Goal: Task Accomplishment & Management: Use online tool/utility

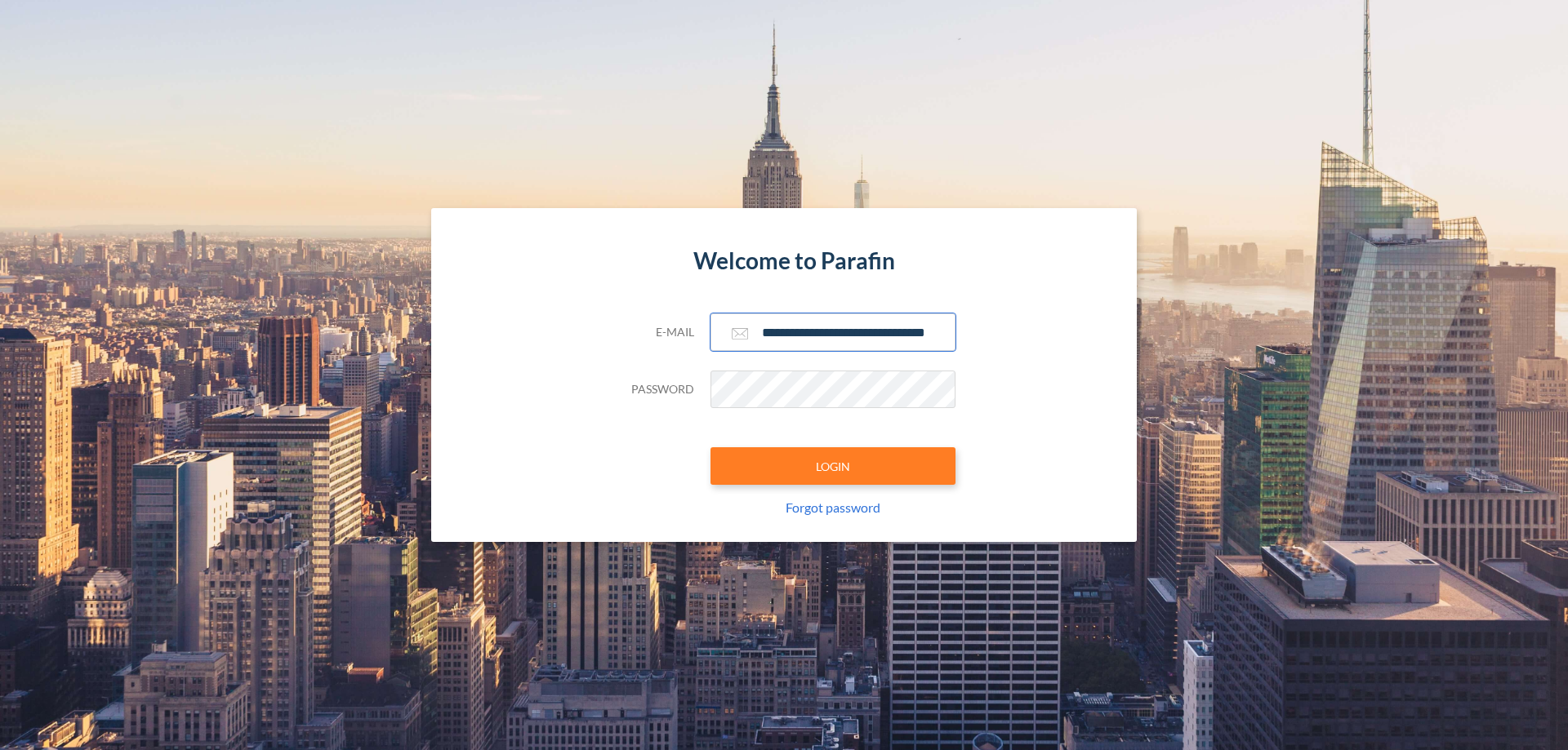
type input "**********"
click at [833, 467] on button "LOGIN" at bounding box center [833, 467] width 245 height 38
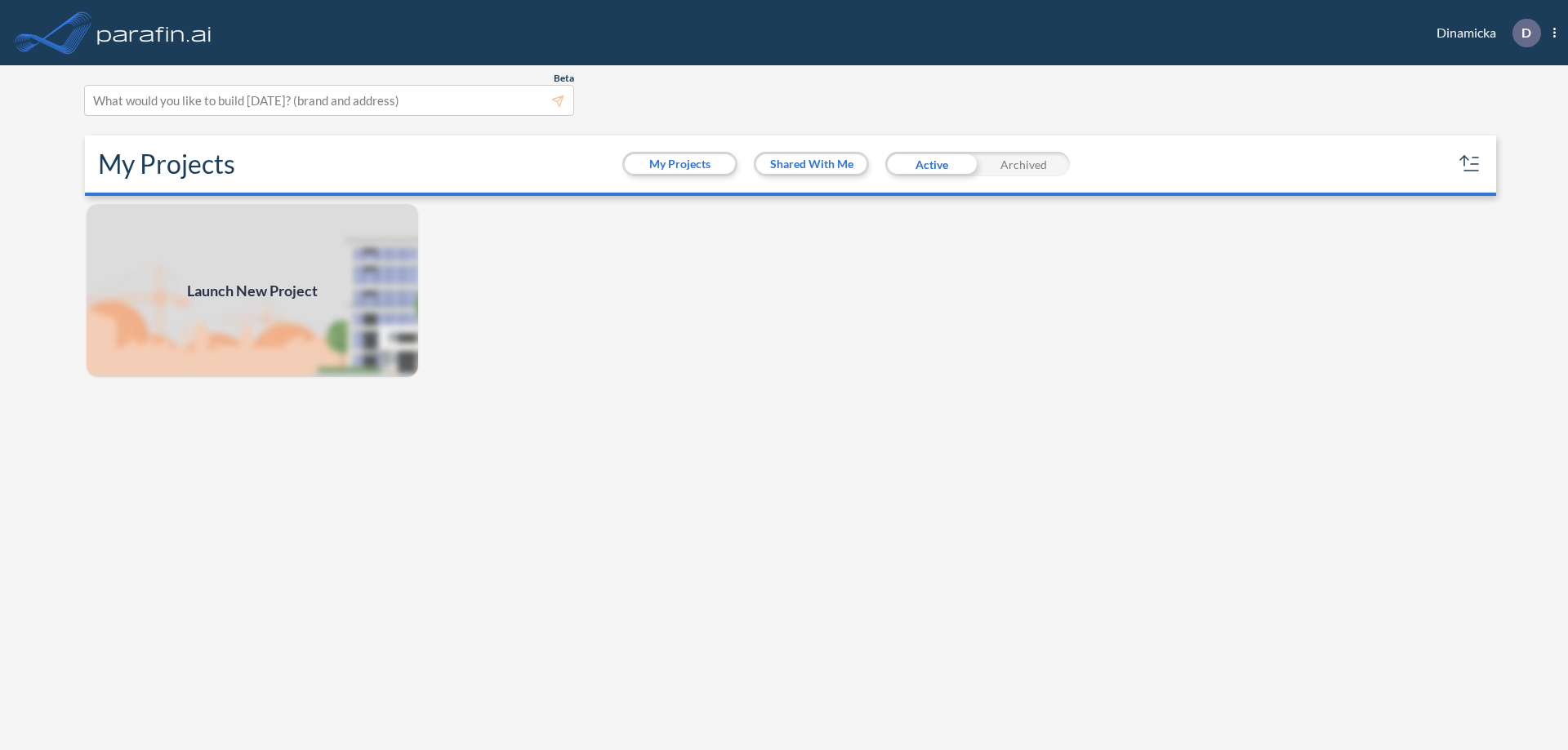
scroll to position [4, 0]
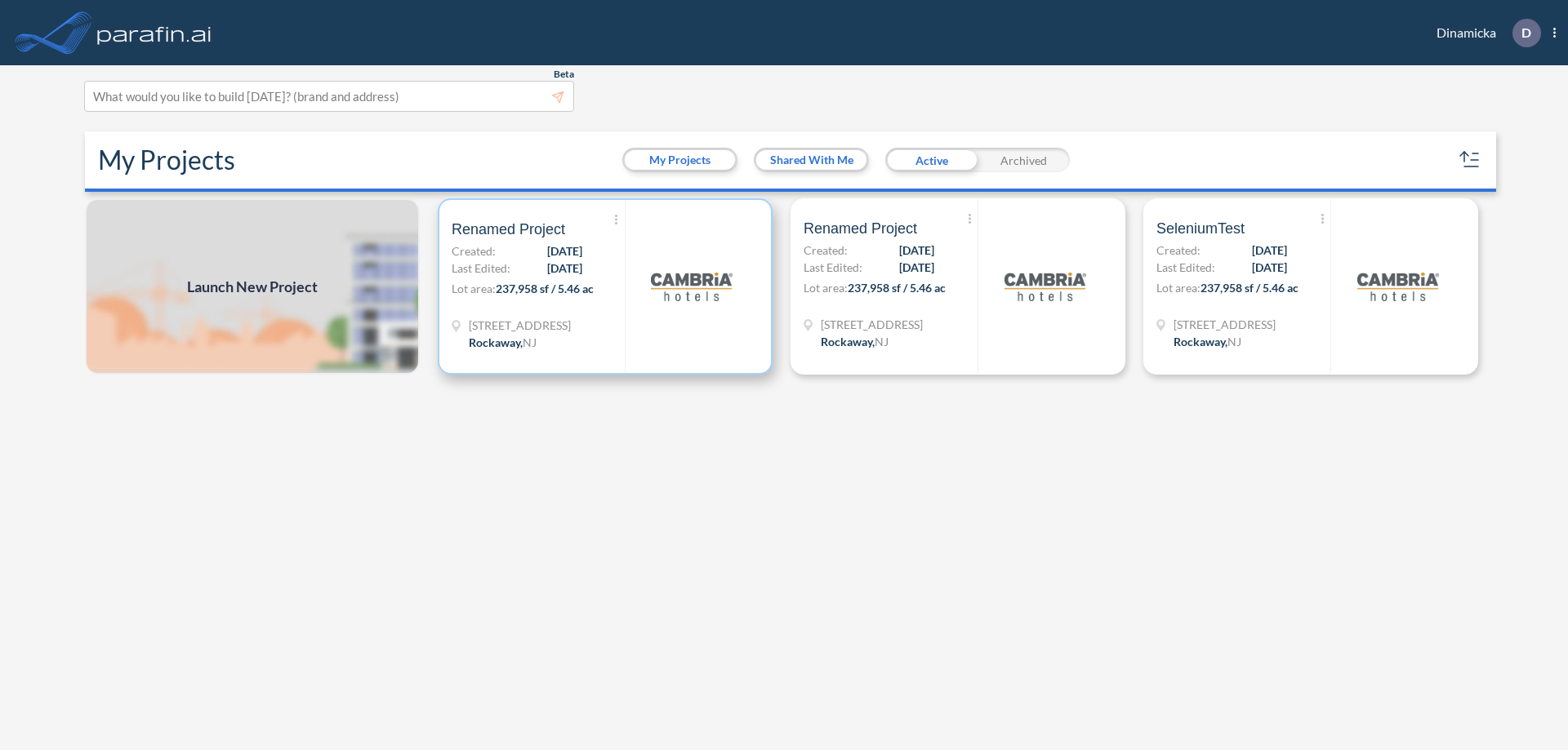
click at [606, 286] on p "Lot area: 237,958 sf / 5.46 ac" at bounding box center [538, 291] width 173 height 23
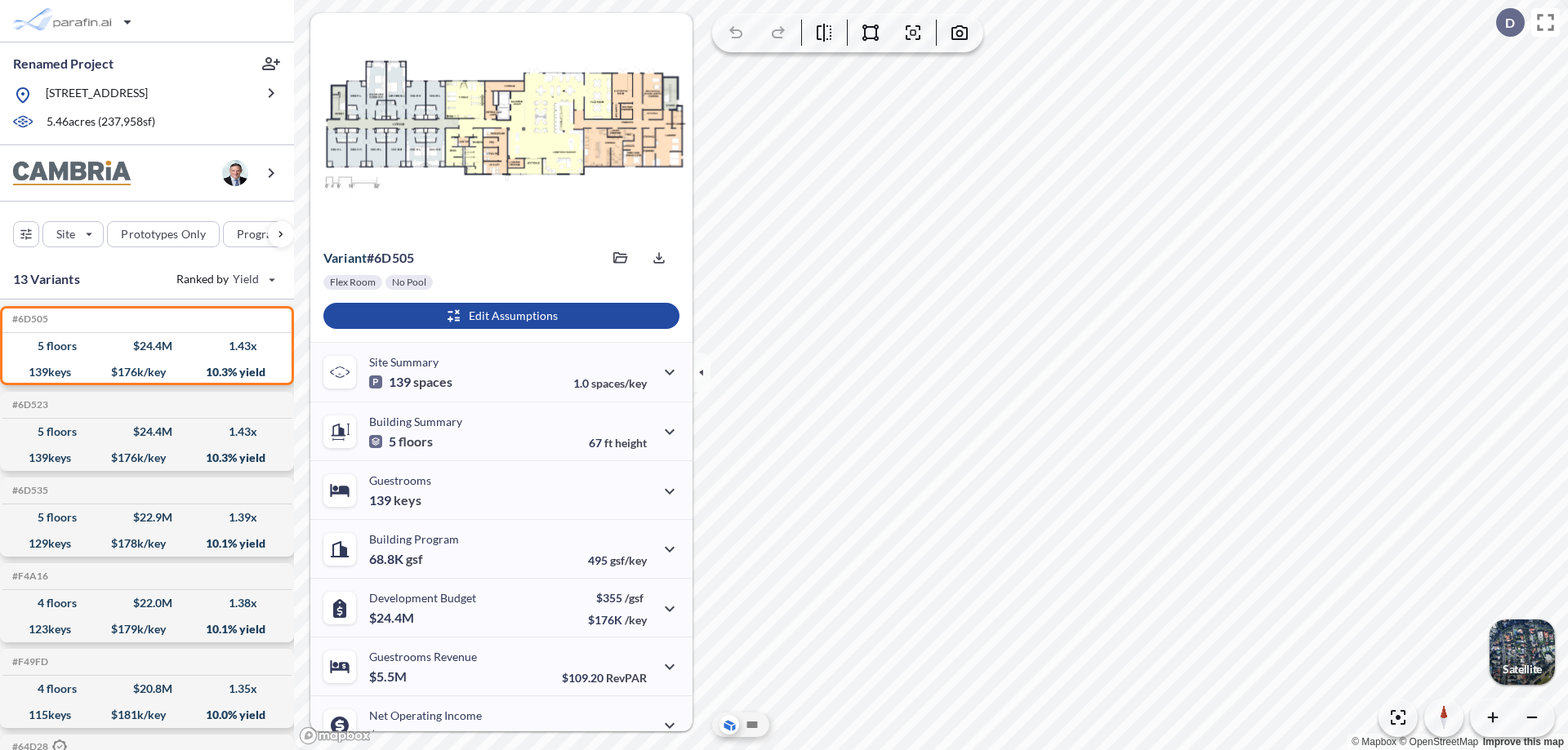
scroll to position [83, 0]
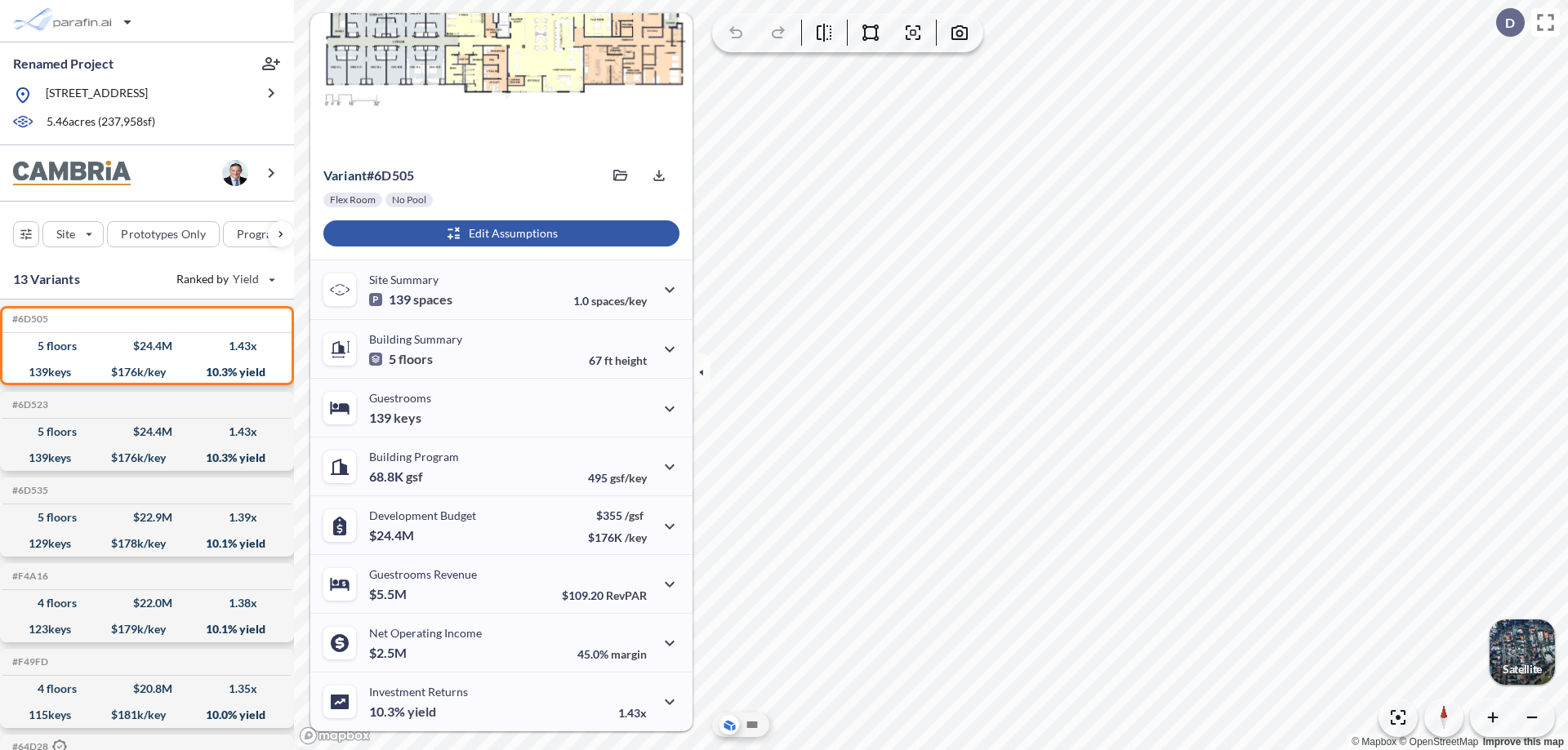
click at [499, 234] on div "button" at bounding box center [500, 234] width 356 height 26
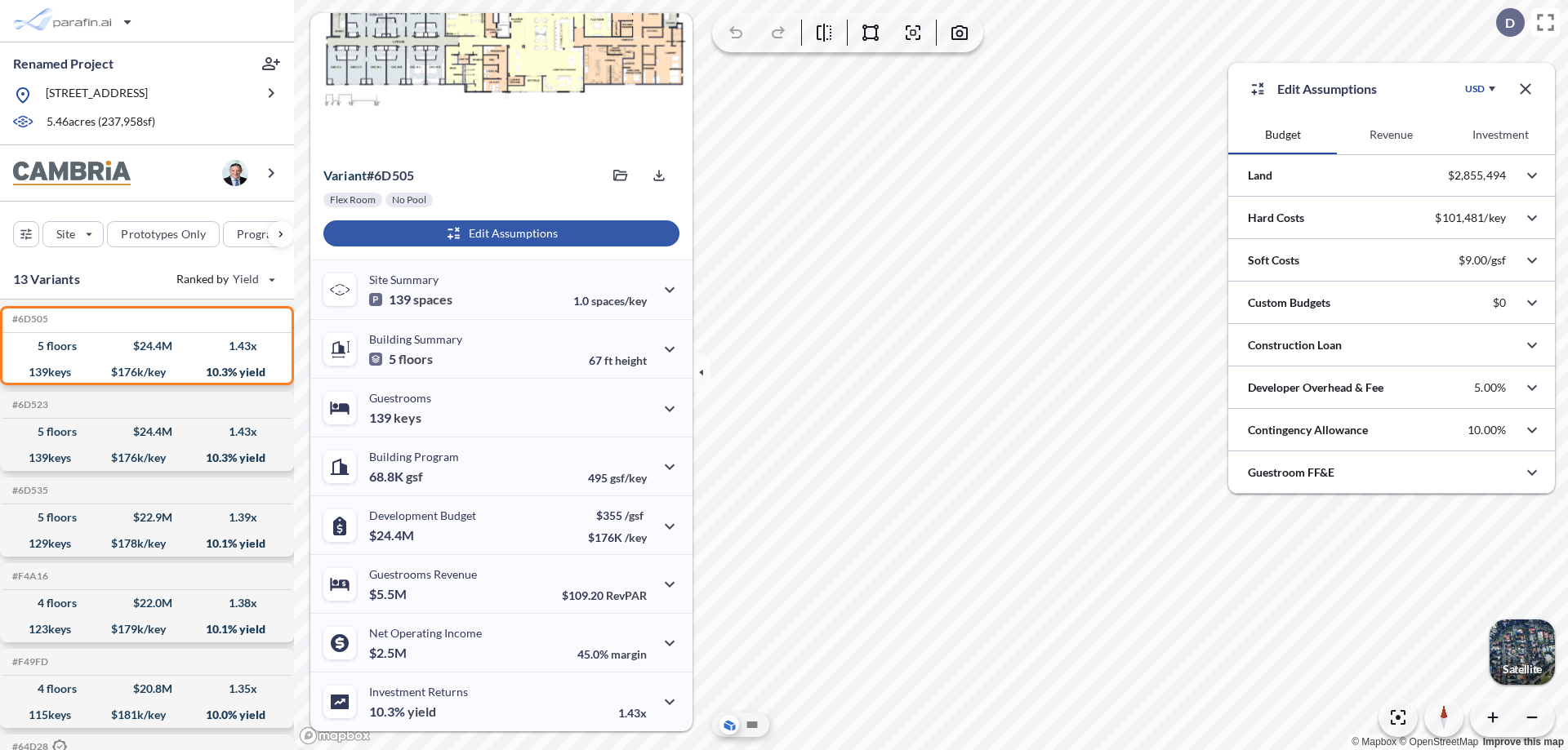
click at [1391, 135] on button "Revenue" at bounding box center [1391, 135] width 109 height 39
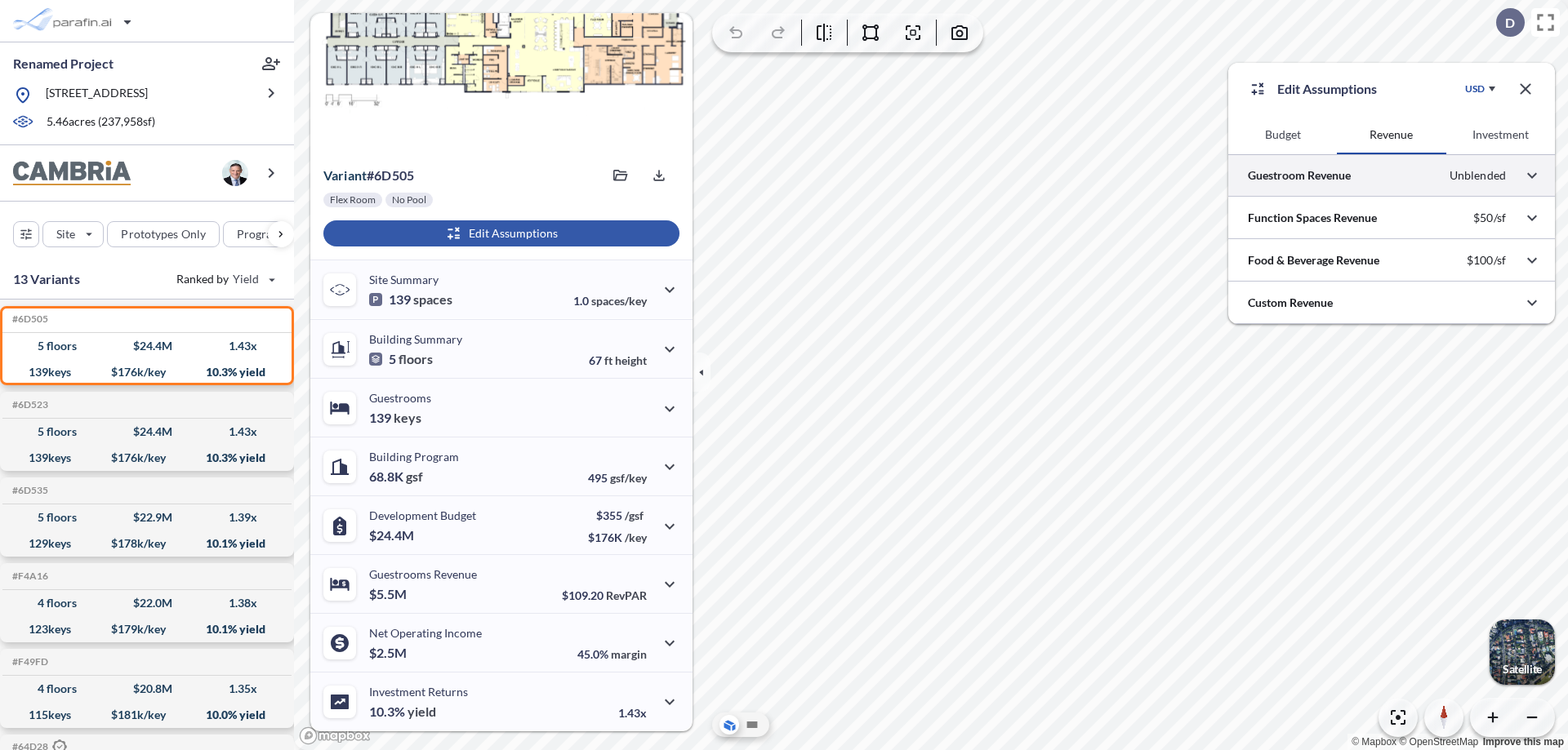
click at [1391, 176] on div at bounding box center [1391, 175] width 327 height 41
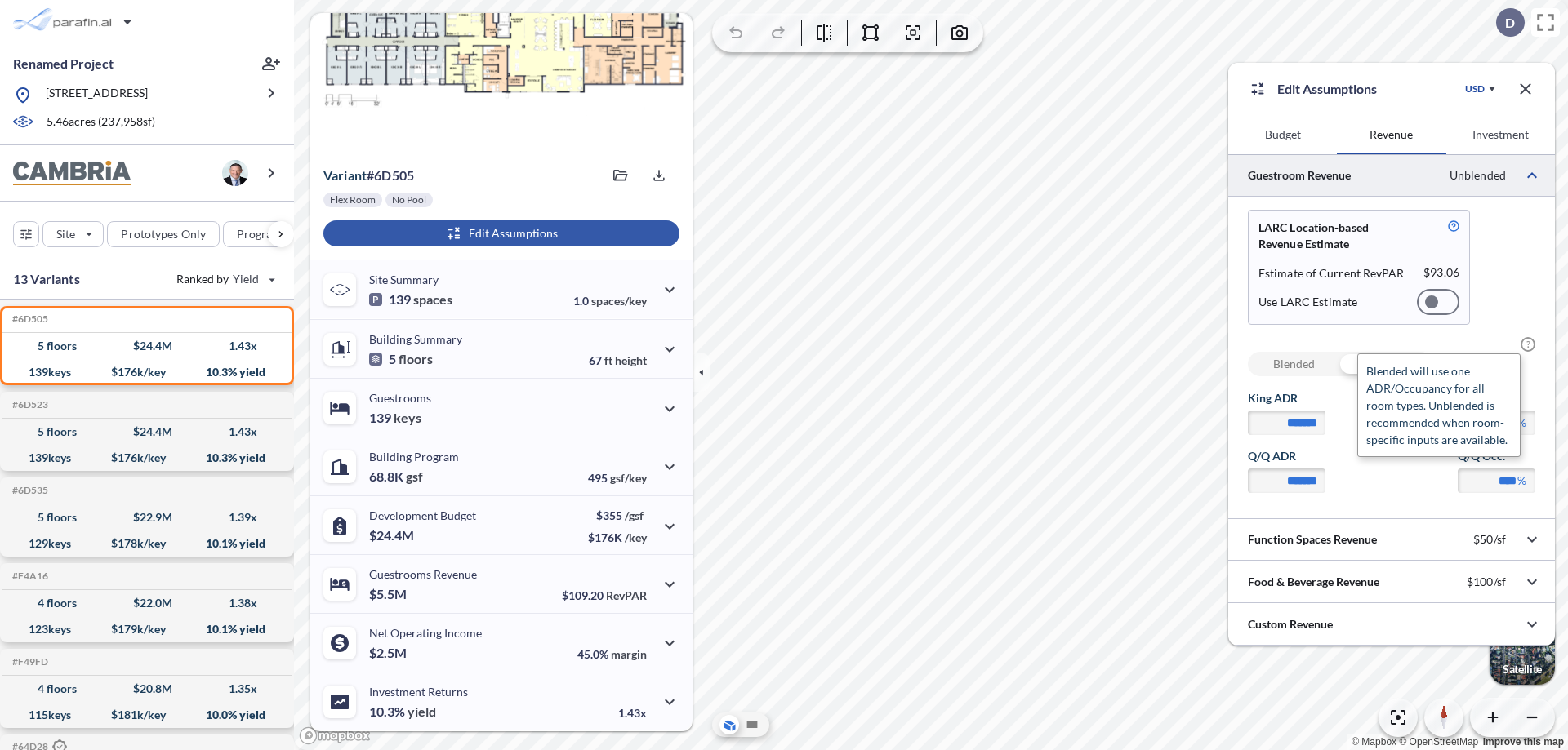
click at [1528, 344] on span "?" at bounding box center [1529, 344] width 15 height 15
